Goal: Go to known website: Access a specific website the user already knows

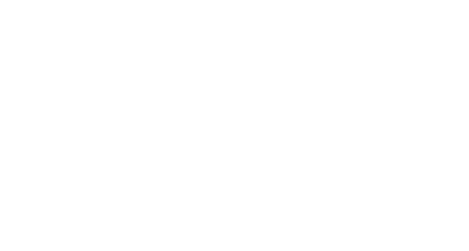
click at [233, 157] on main at bounding box center [234, 125] width 469 height 251
